Goal: Task Accomplishment & Management: Complete application form

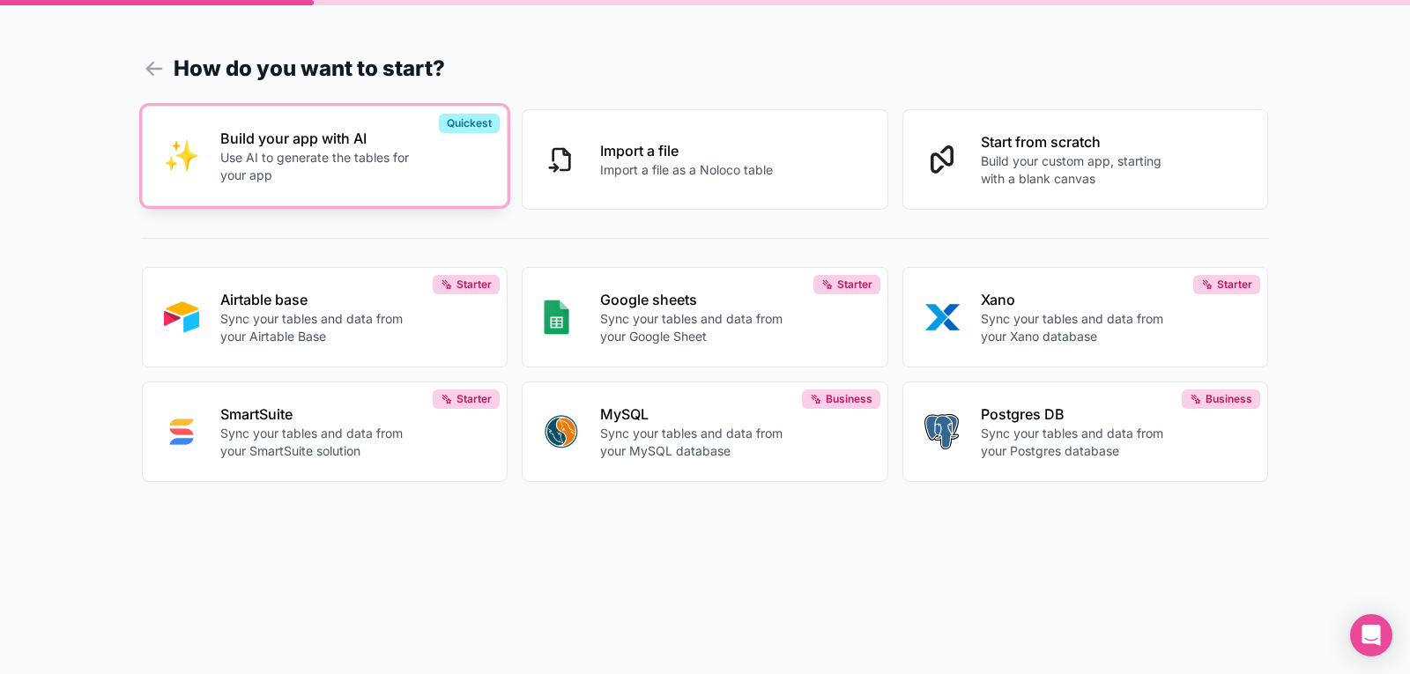
click at [313, 153] on p "Use AI to generate the tables for your app" at bounding box center [318, 166] width 196 height 35
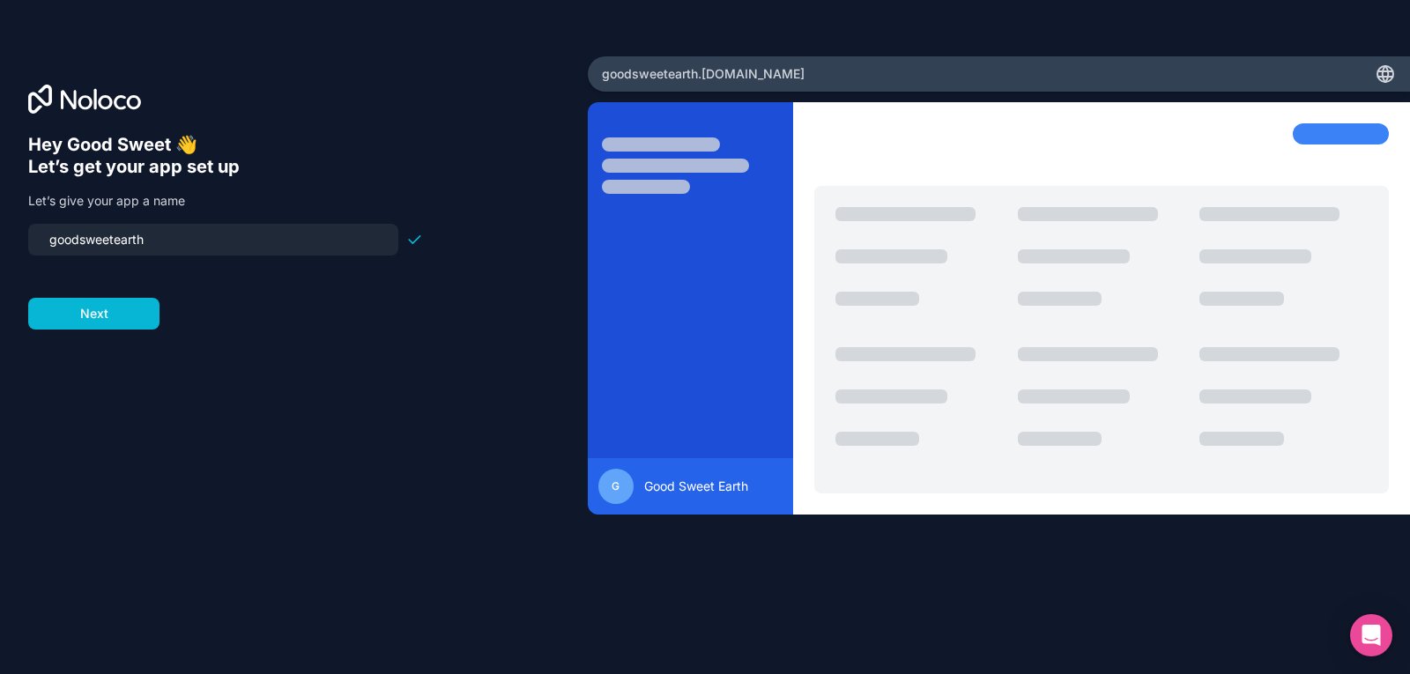
drag, startPoint x: 182, startPoint y: 234, endPoint x: 26, endPoint y: 248, distance: 156.7
click at [26, 248] on div "Hey Good Sweet 👋 Let’s get your app set up Let’s give your app a name goodsweet…" at bounding box center [294, 337] width 588 height 562
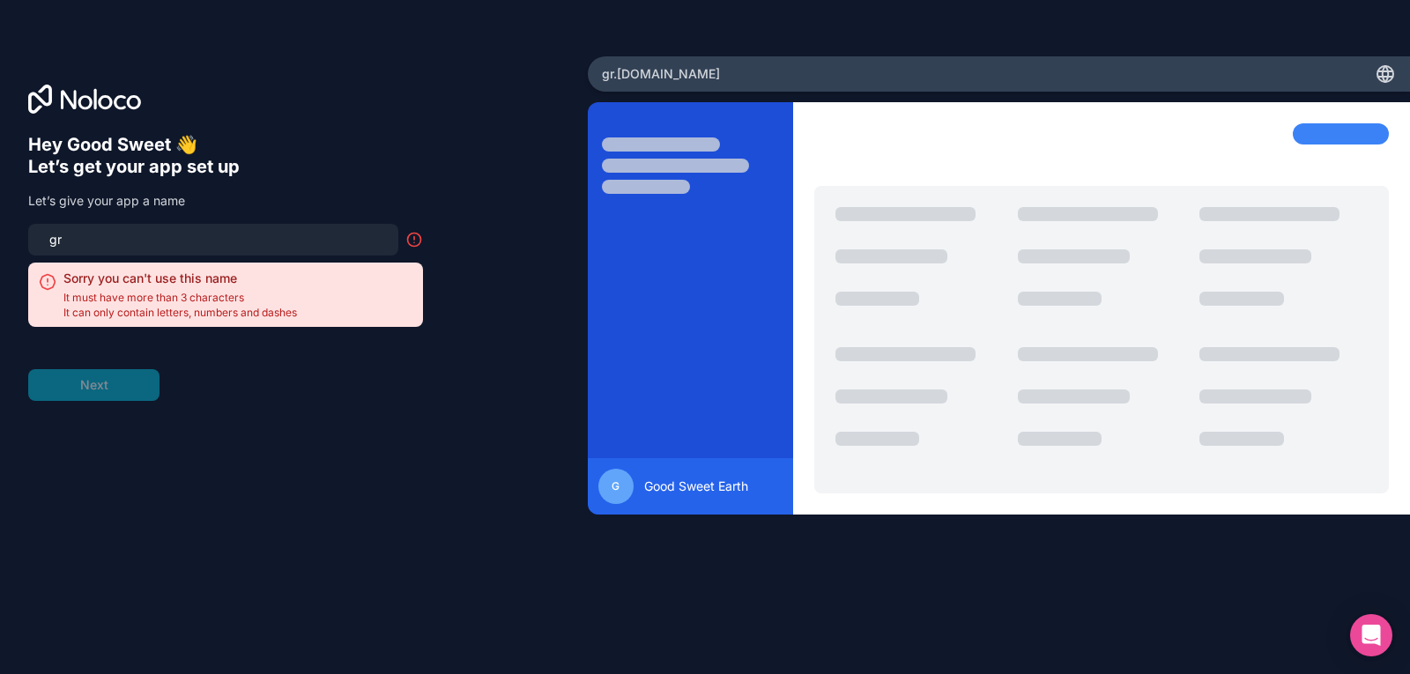
type input "g"
type input "t"
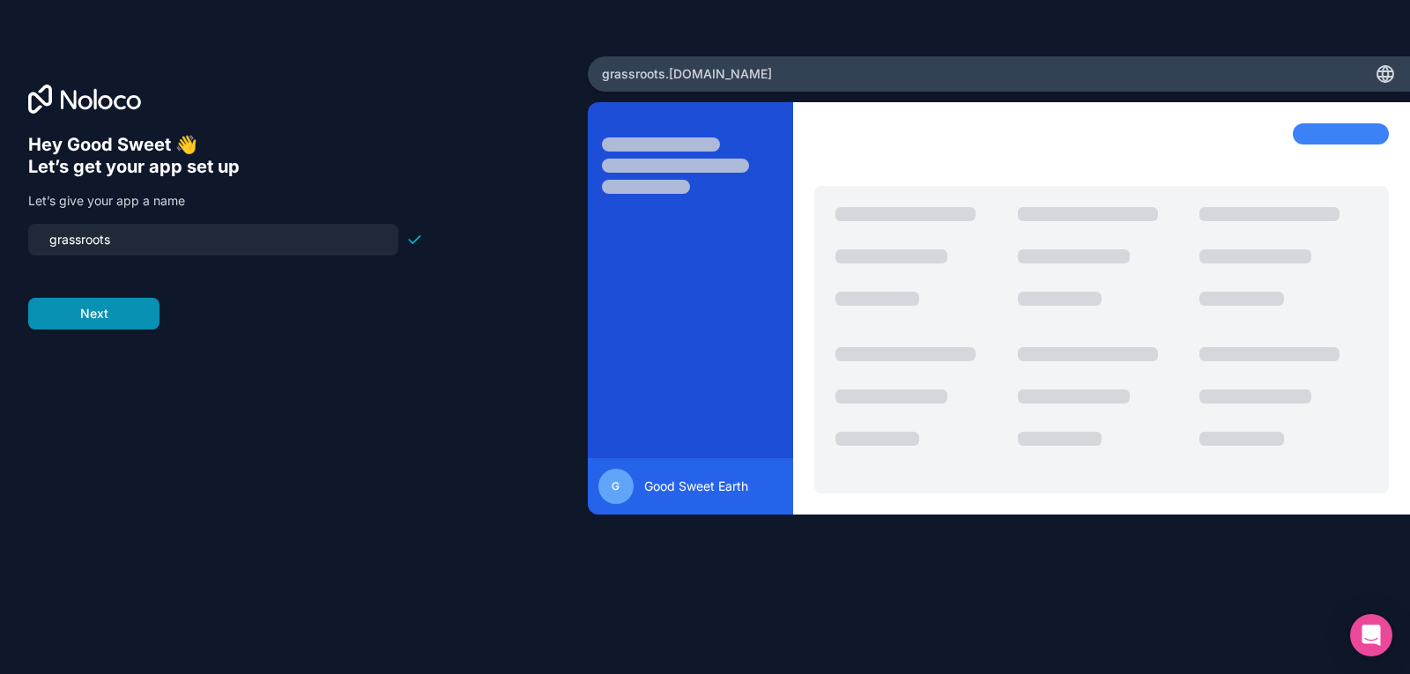
type input "grassroots"
click at [94, 309] on button "Next" at bounding box center [93, 314] width 131 height 32
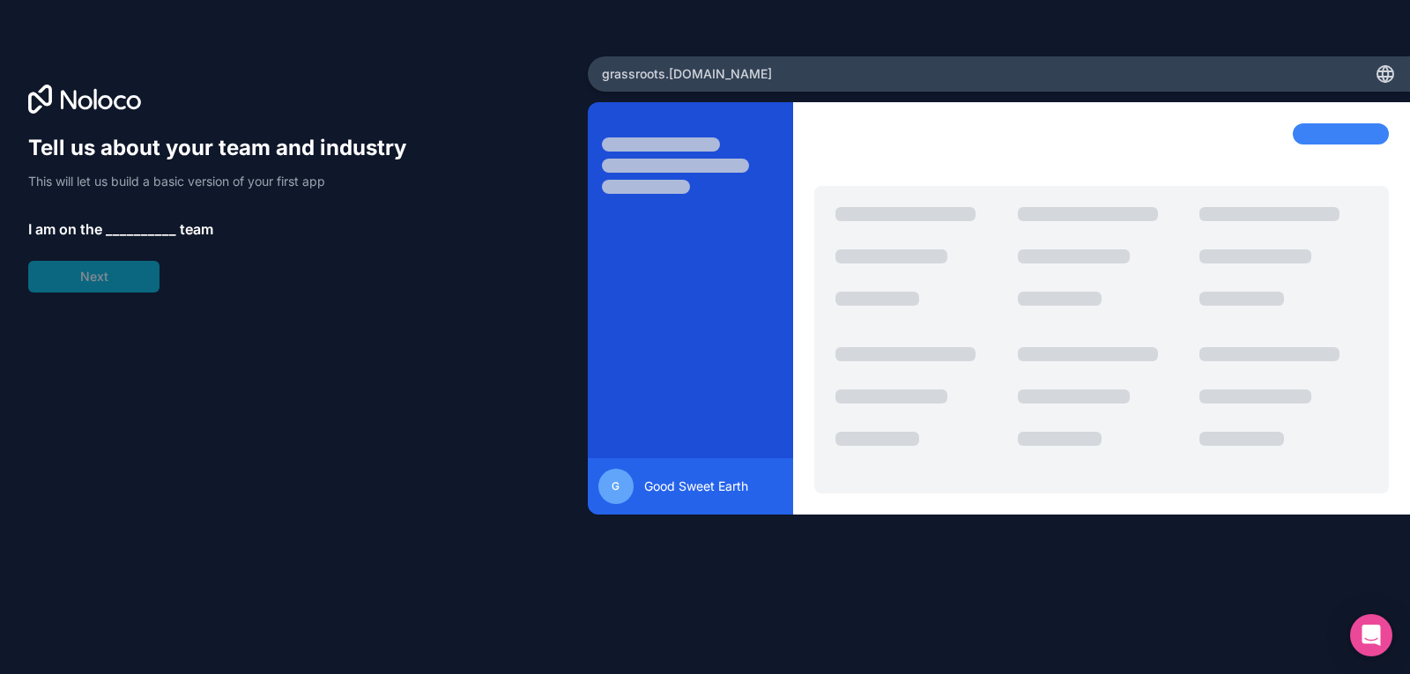
click at [132, 221] on span "__________" at bounding box center [141, 229] width 71 height 21
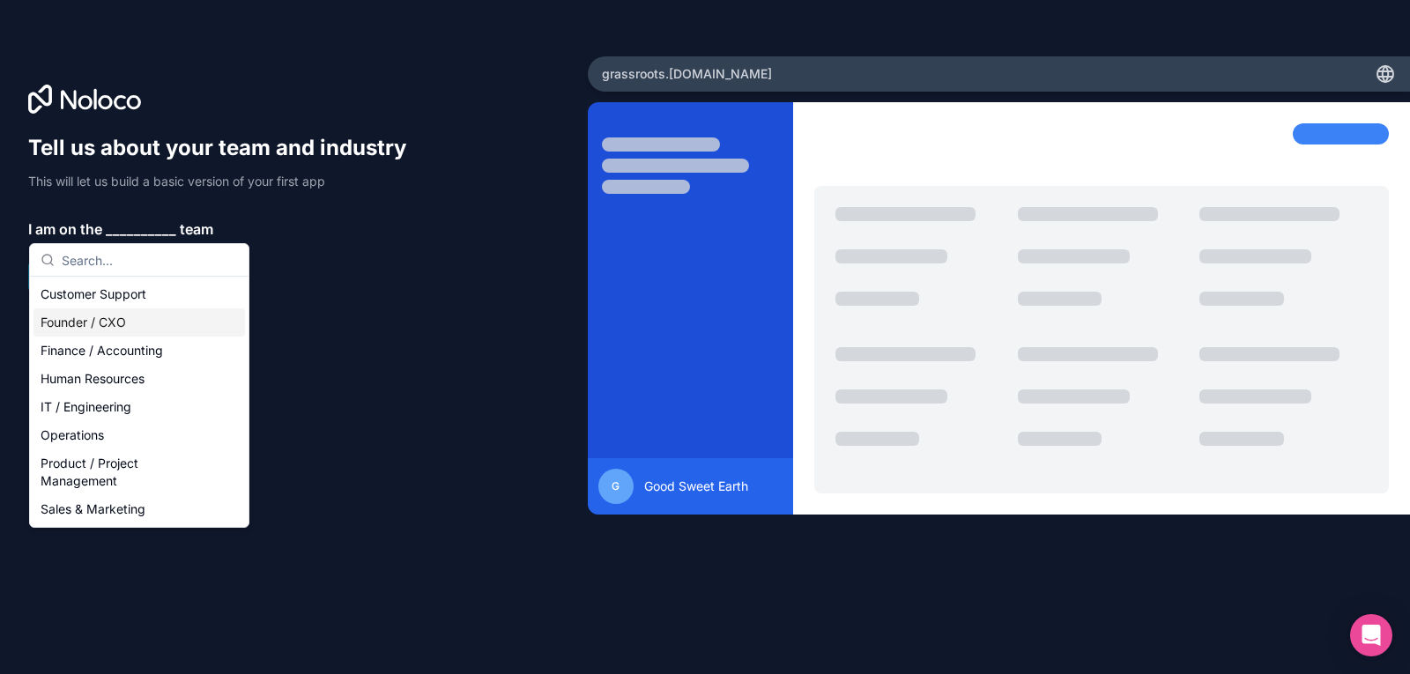
click at [88, 322] on div "Founder / CXO" at bounding box center [139, 323] width 212 height 28
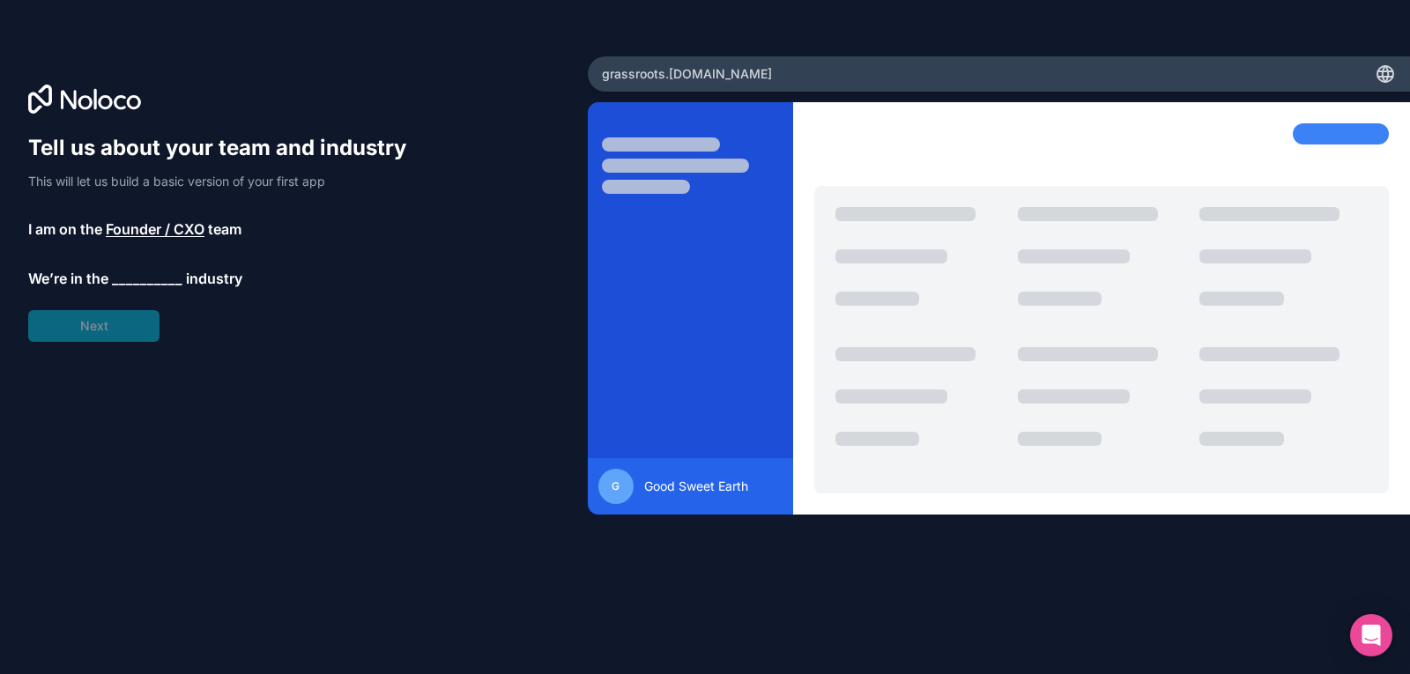
click at [146, 274] on span "__________" at bounding box center [147, 278] width 71 height 21
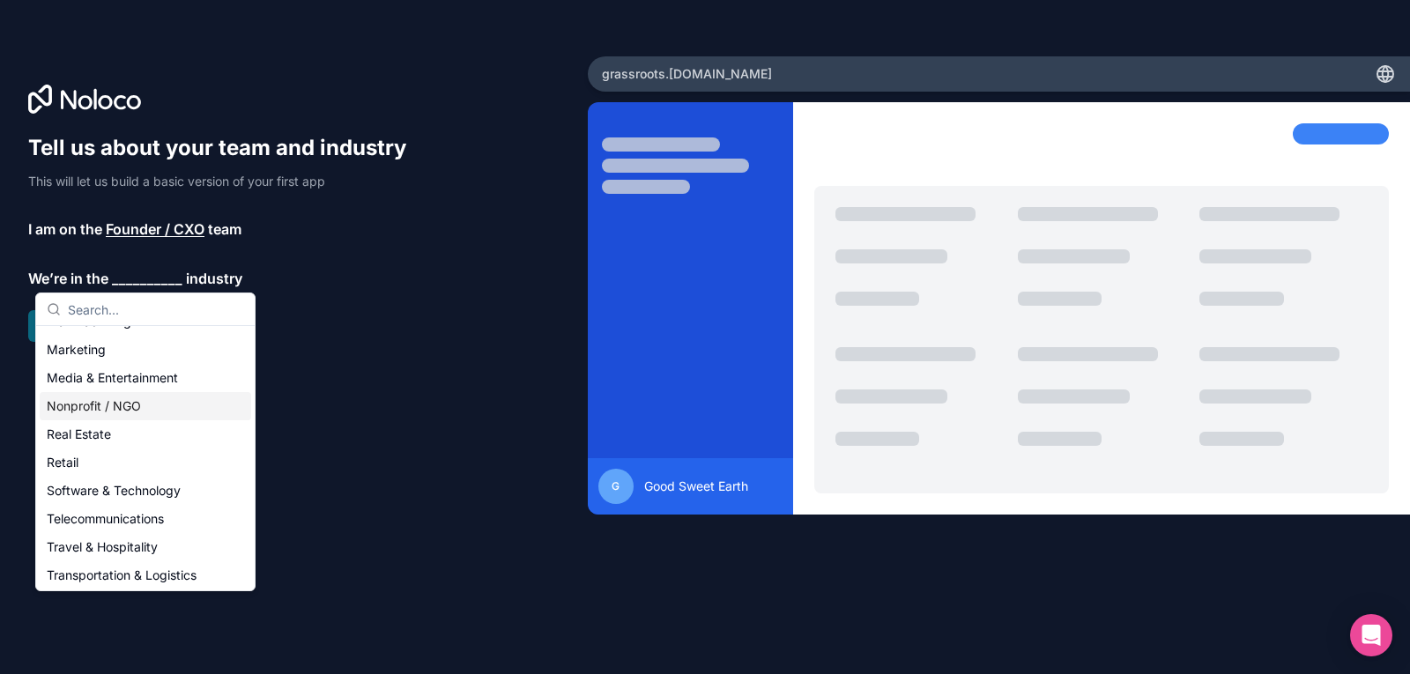
scroll to position [275, 0]
click at [110, 406] on div "Nonprofit / NGO" at bounding box center [146, 407] width 212 height 28
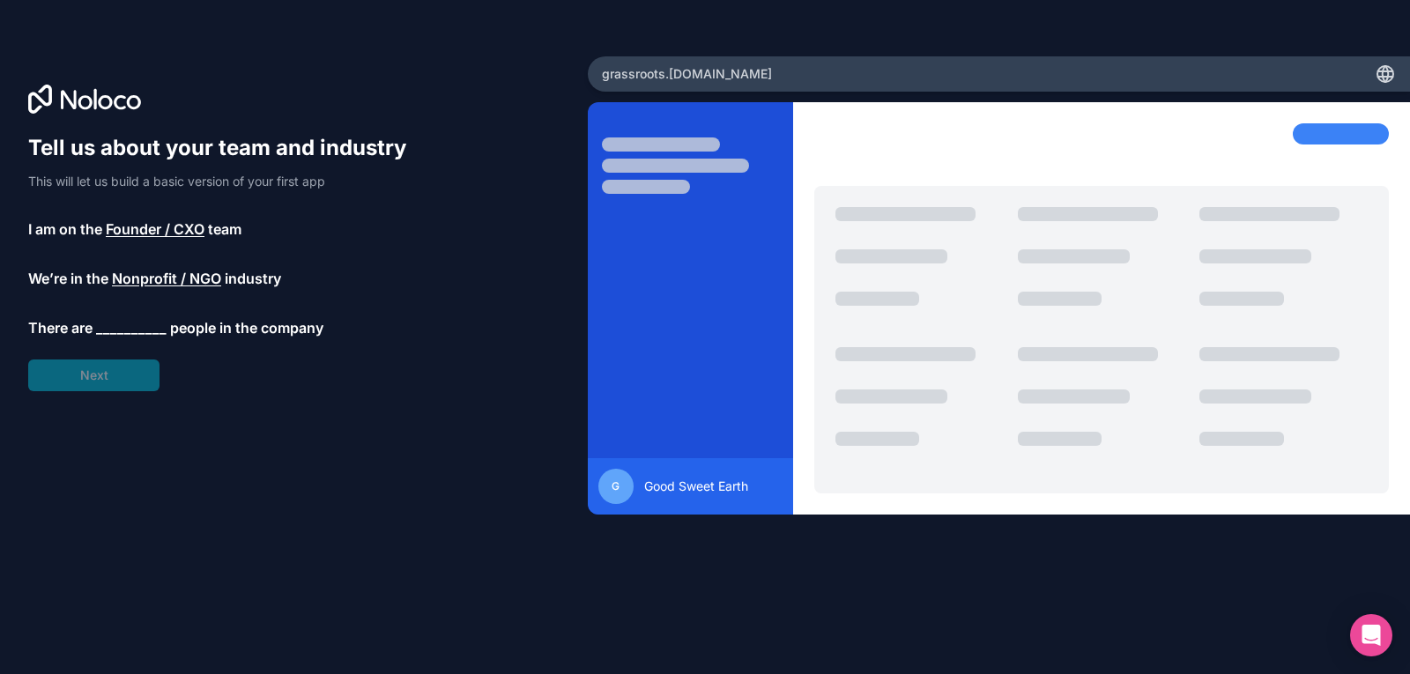
click at [131, 323] on span "__________" at bounding box center [131, 327] width 71 height 21
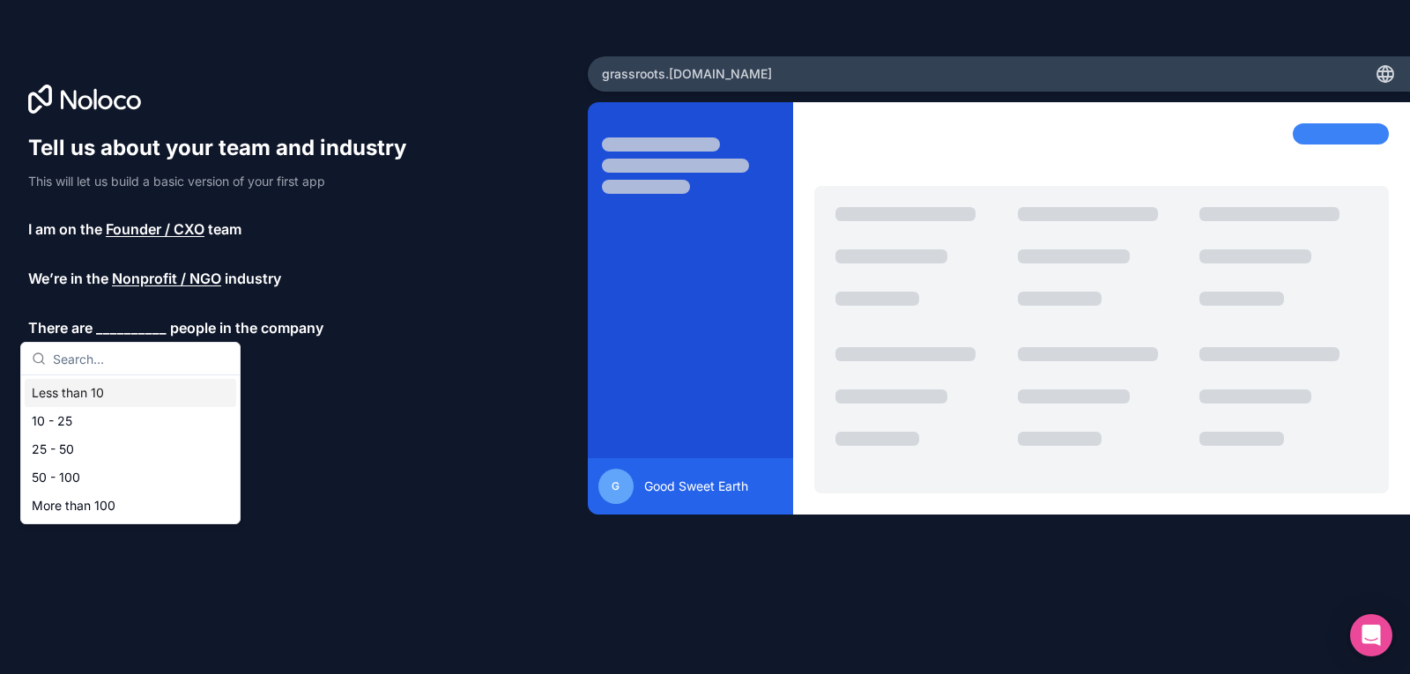
click at [78, 405] on div "Less than 10" at bounding box center [131, 393] width 212 height 28
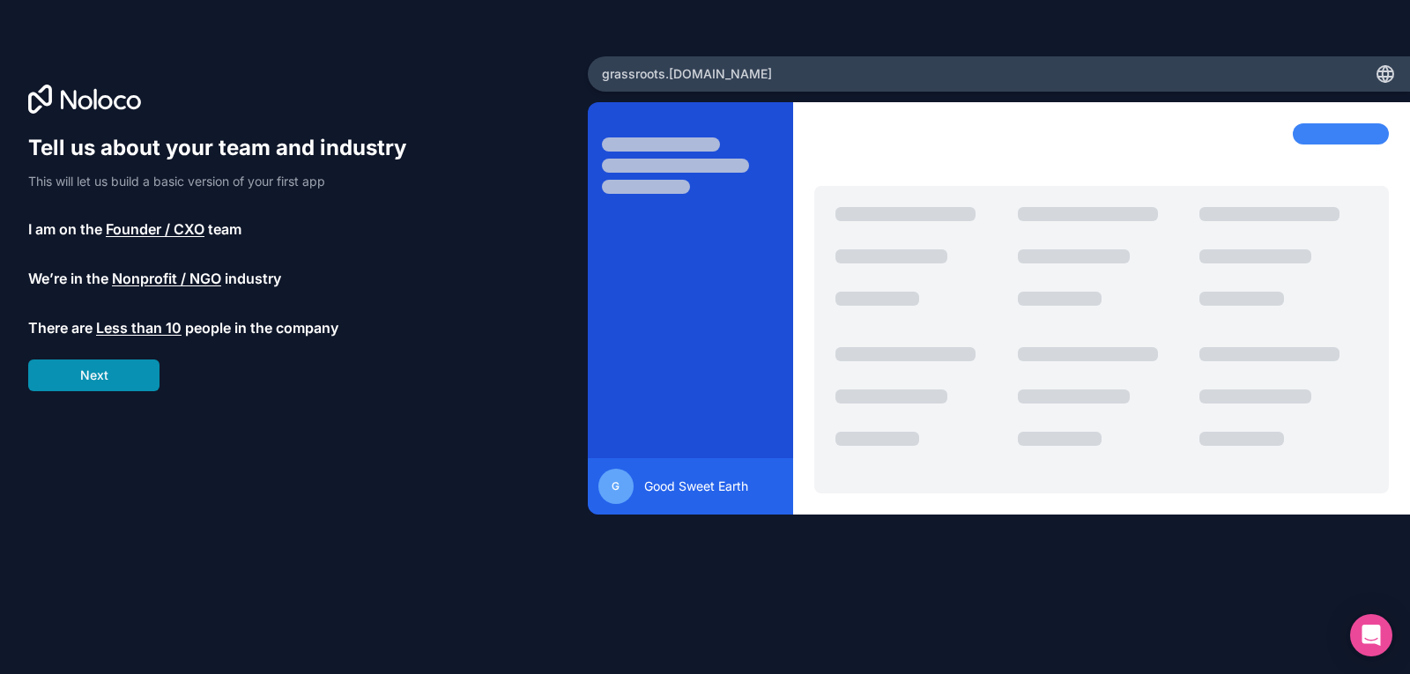
click at [87, 374] on button "Next" at bounding box center [93, 376] width 131 height 32
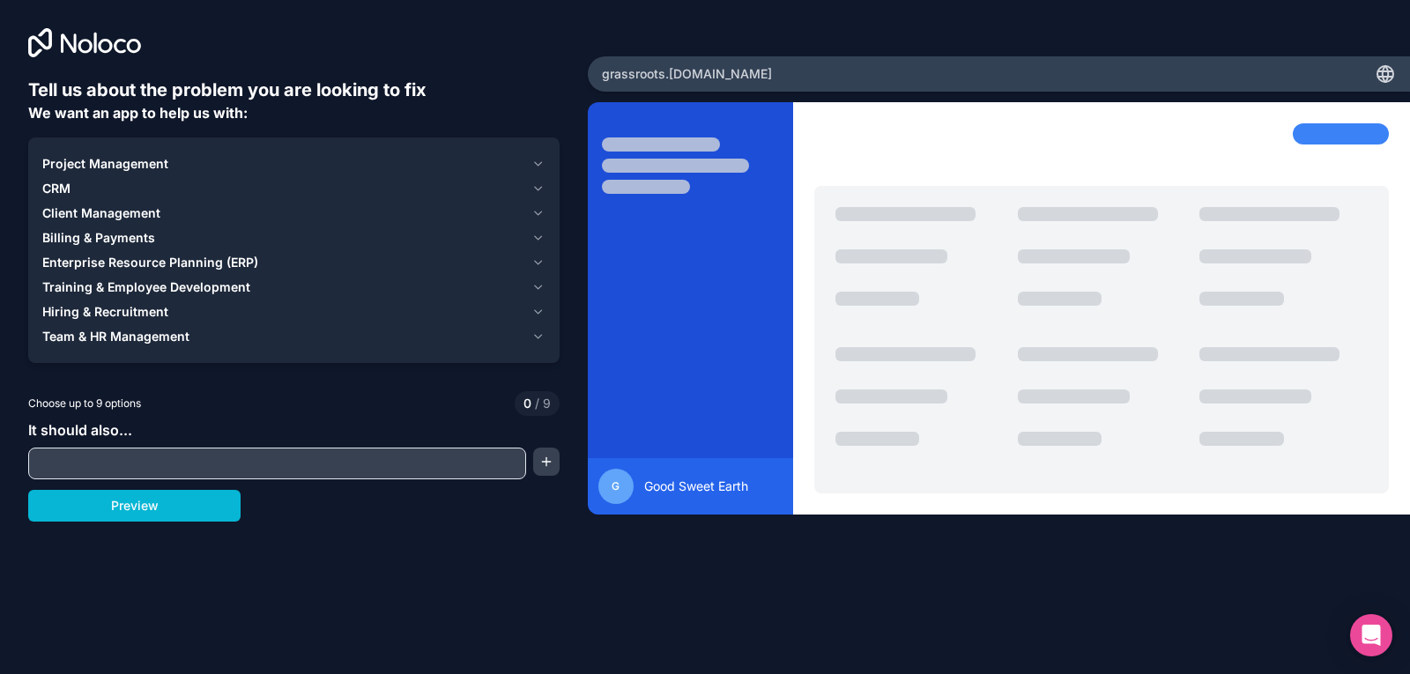
click at [539, 156] on button "Project Management" at bounding box center [293, 164] width 503 height 25
